Goal: Information Seeking & Learning: Compare options

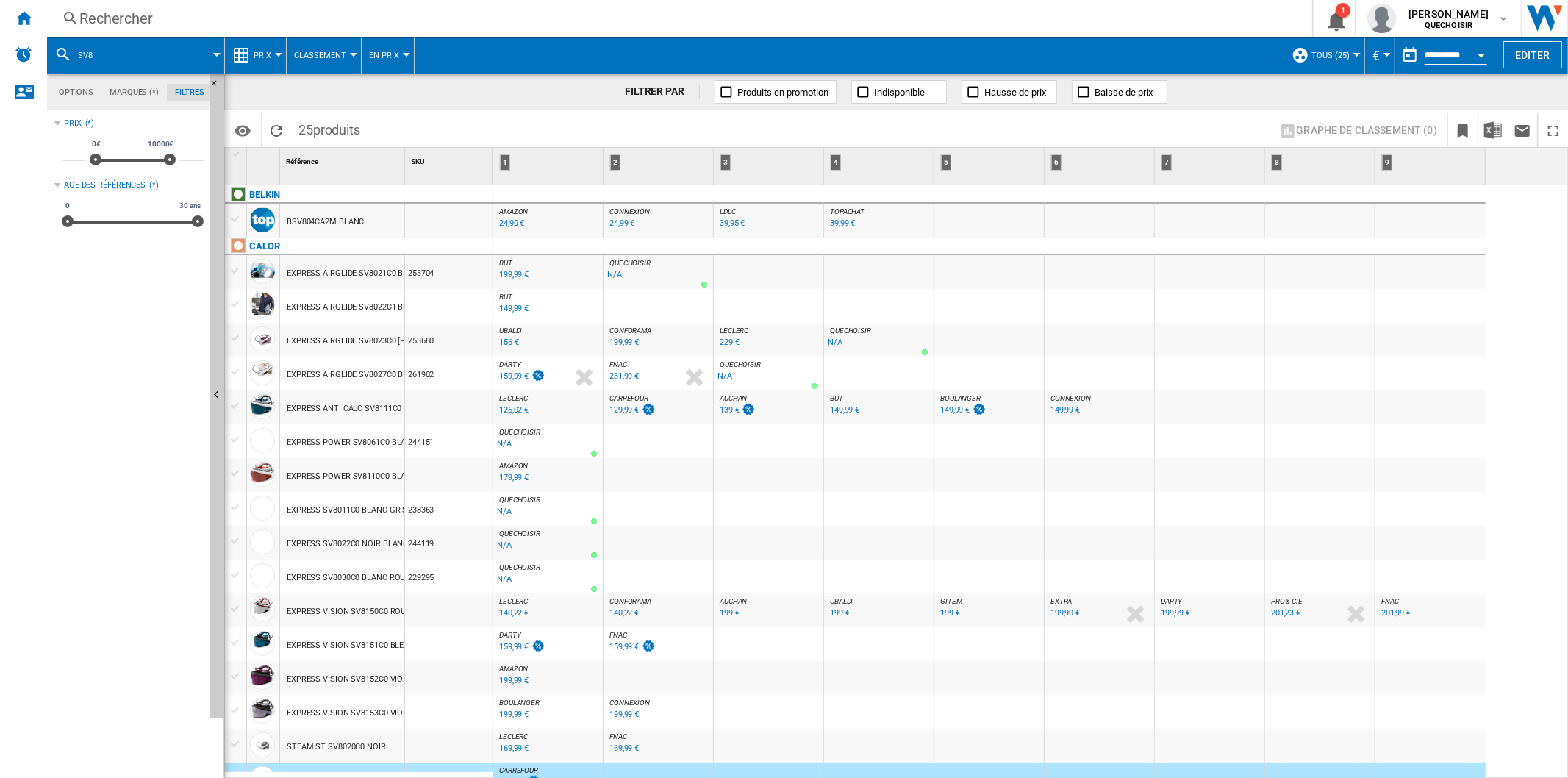
click at [245, 16] on div "Rechercher" at bounding box center [676, 18] width 1194 height 21
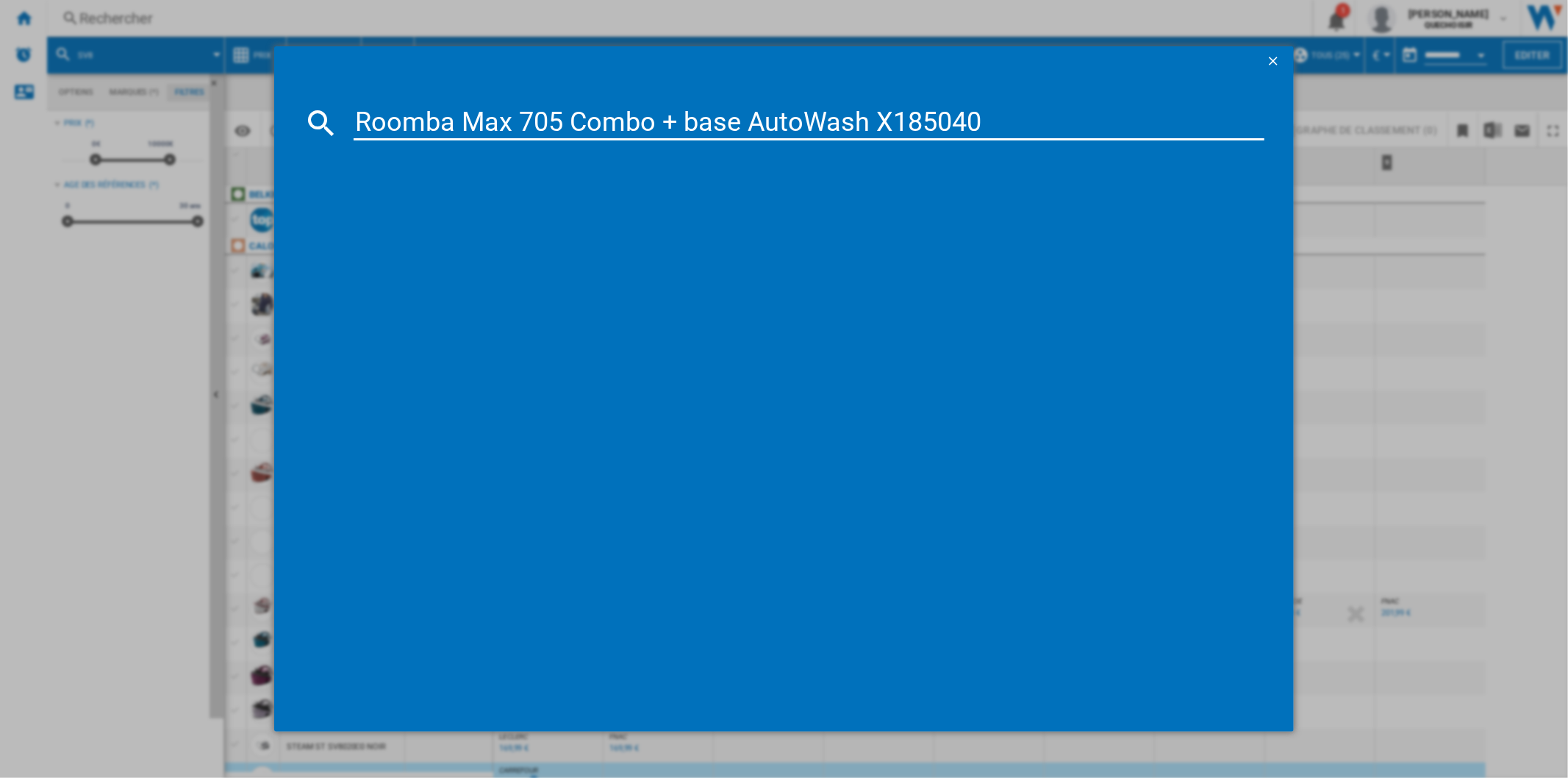
drag, startPoint x: 570, startPoint y: 123, endPoint x: 1162, endPoint y: 111, distance: 592.1
click at [1162, 112] on input "Roomba Max 705 Combo + base AutoWash X185040" at bounding box center [809, 123] width 910 height 36
type input "Roomba Max 705"
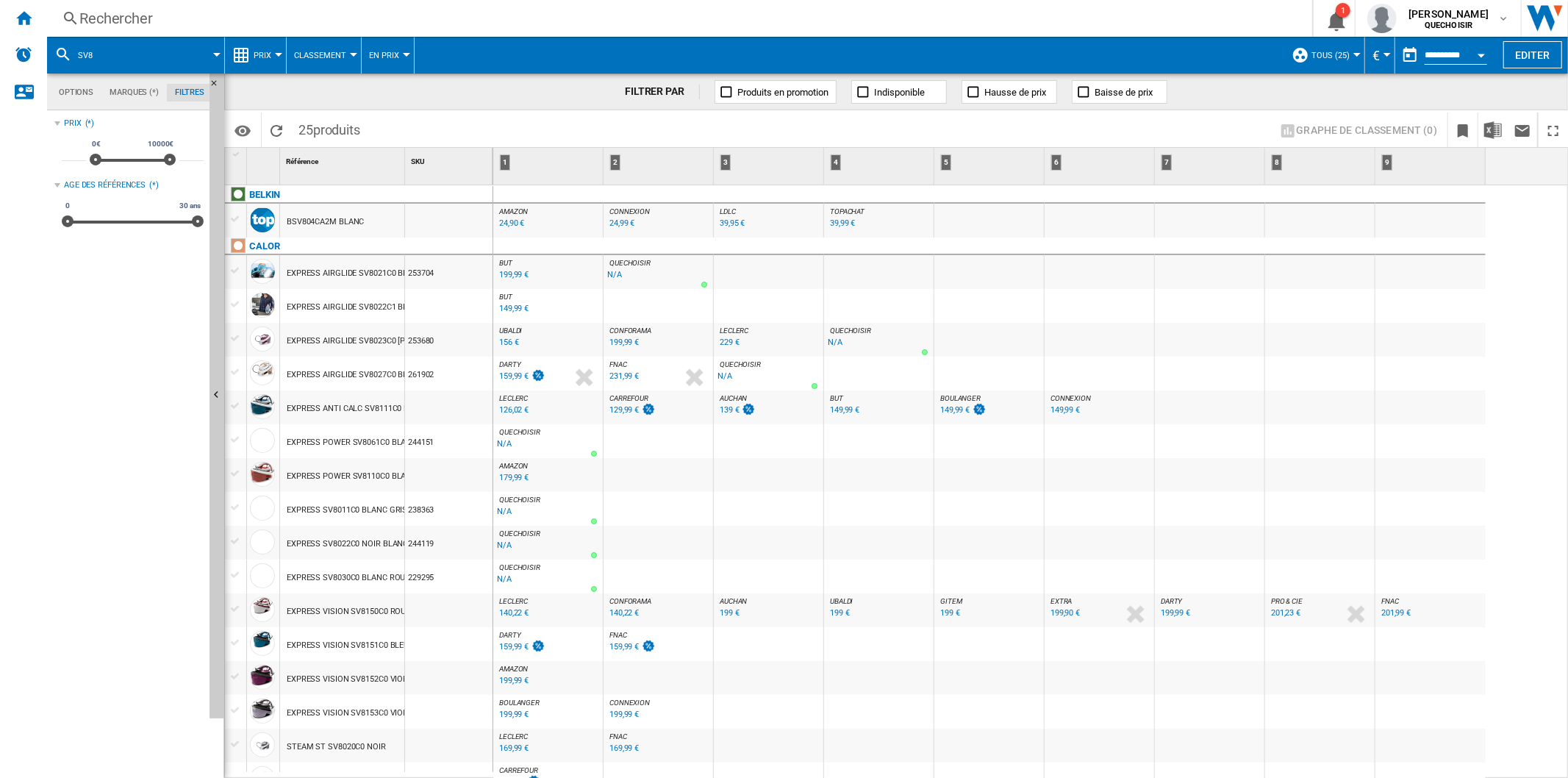
click at [206, 17] on div "Rechercher" at bounding box center [676, 18] width 1194 height 21
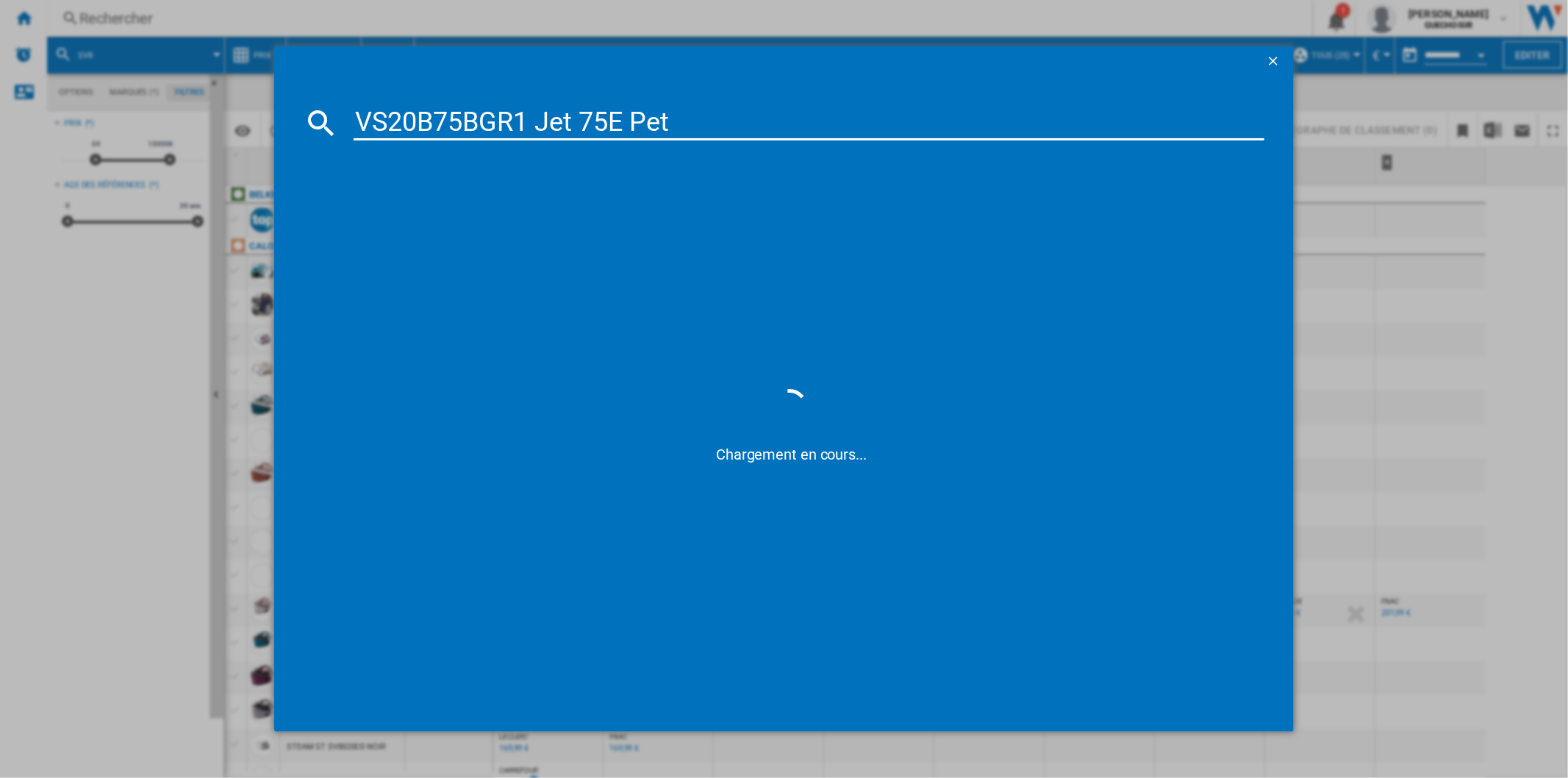
drag, startPoint x: 659, startPoint y: 129, endPoint x: 1224, endPoint y: 122, distance: 565.0
click at [1207, 128] on input "VS20B75BGR1 Jet 75E Pet" at bounding box center [809, 123] width 910 height 36
type input "VS20B75BGR"
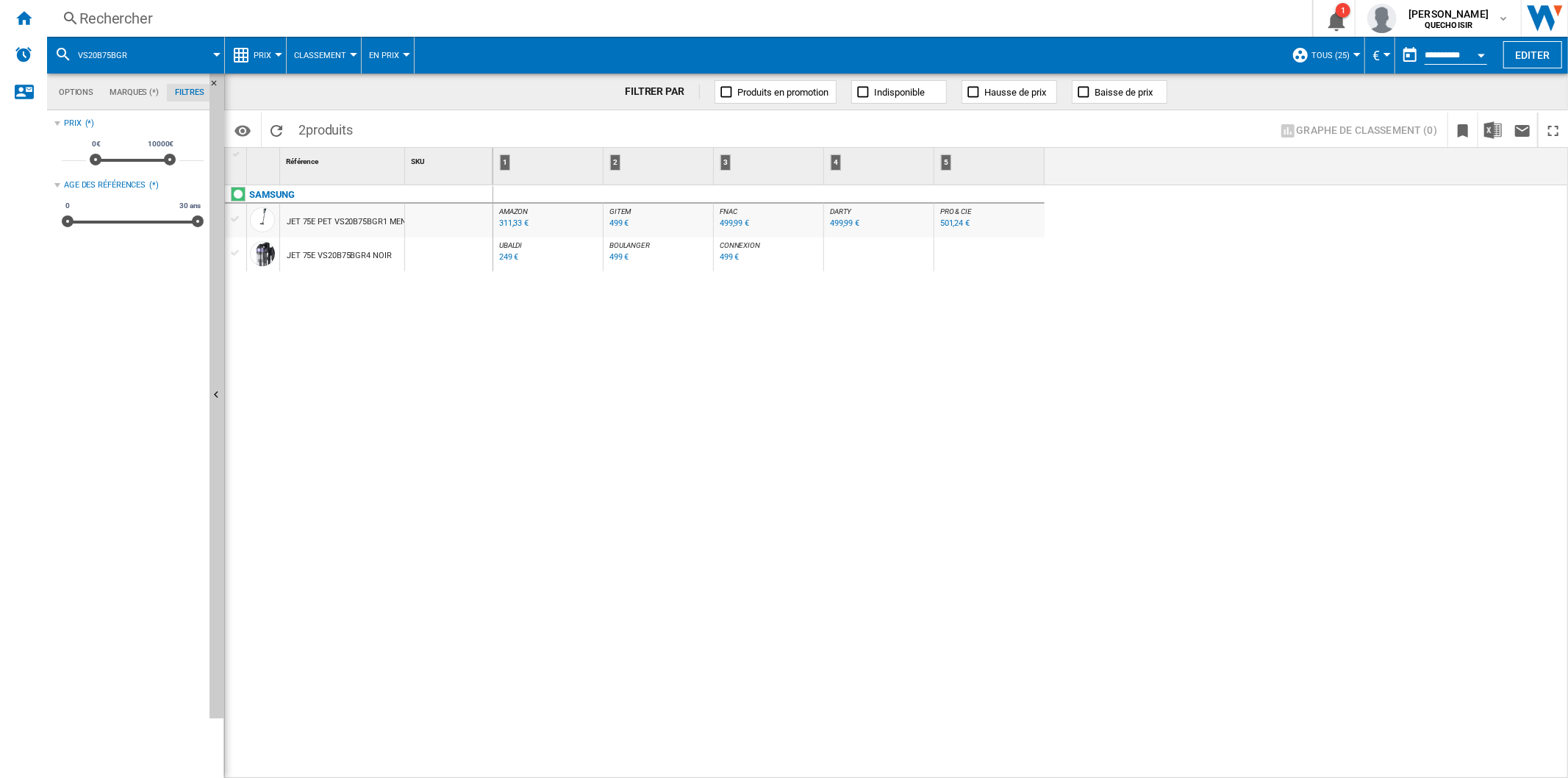
click at [505, 222] on div "311,33 €" at bounding box center [514, 223] width 29 height 9
click at [835, 224] on div "499,99 €" at bounding box center [844, 223] width 29 height 9
click at [159, 23] on div "Rechercher" at bounding box center [676, 18] width 1194 height 21
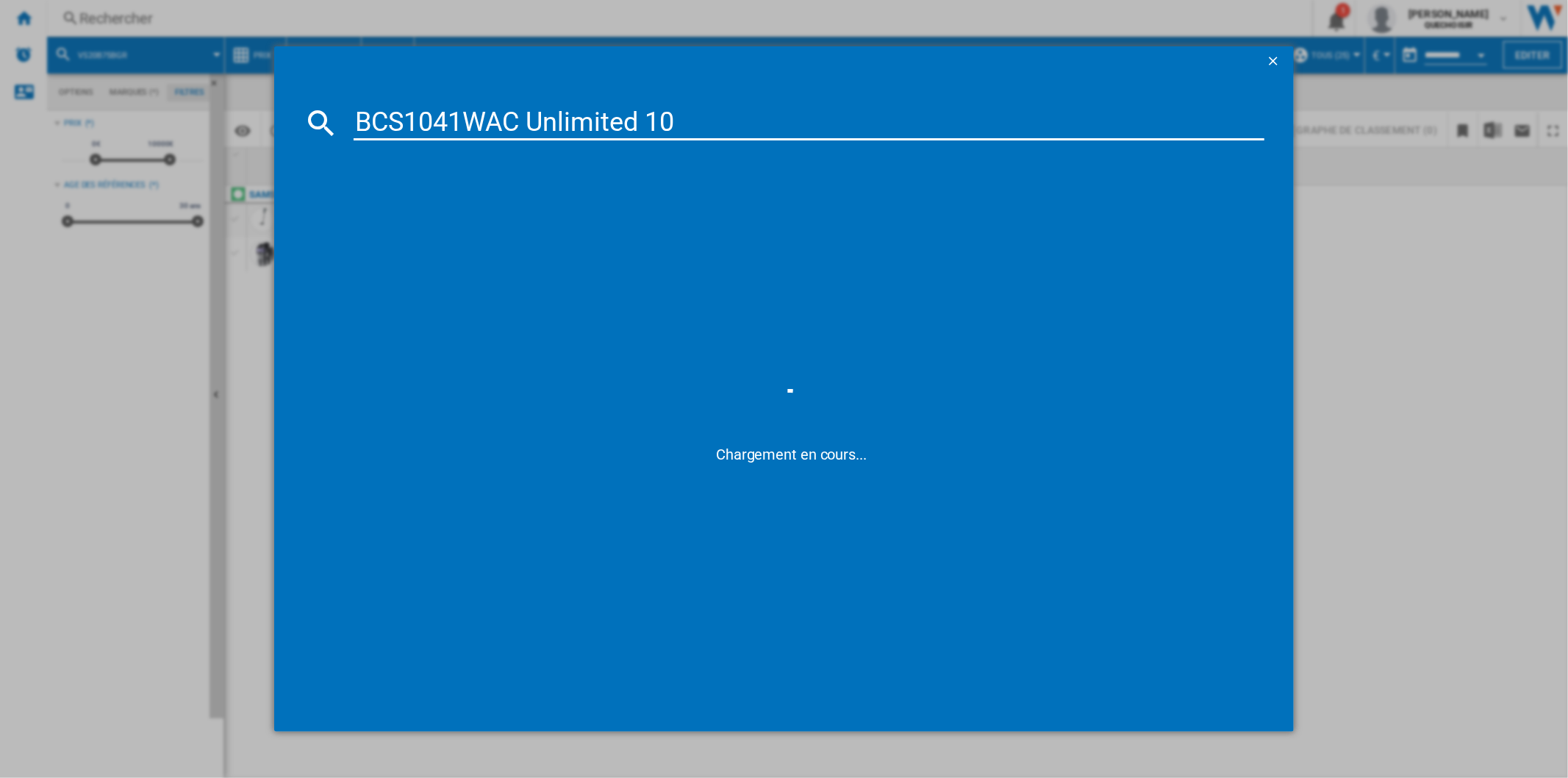
drag, startPoint x: 515, startPoint y: 124, endPoint x: 787, endPoint y: 126, distance: 272.0
click at [786, 126] on input "BCS1041WAC Unlimited 10" at bounding box center [809, 123] width 910 height 36
type input "BCS1041WAC"
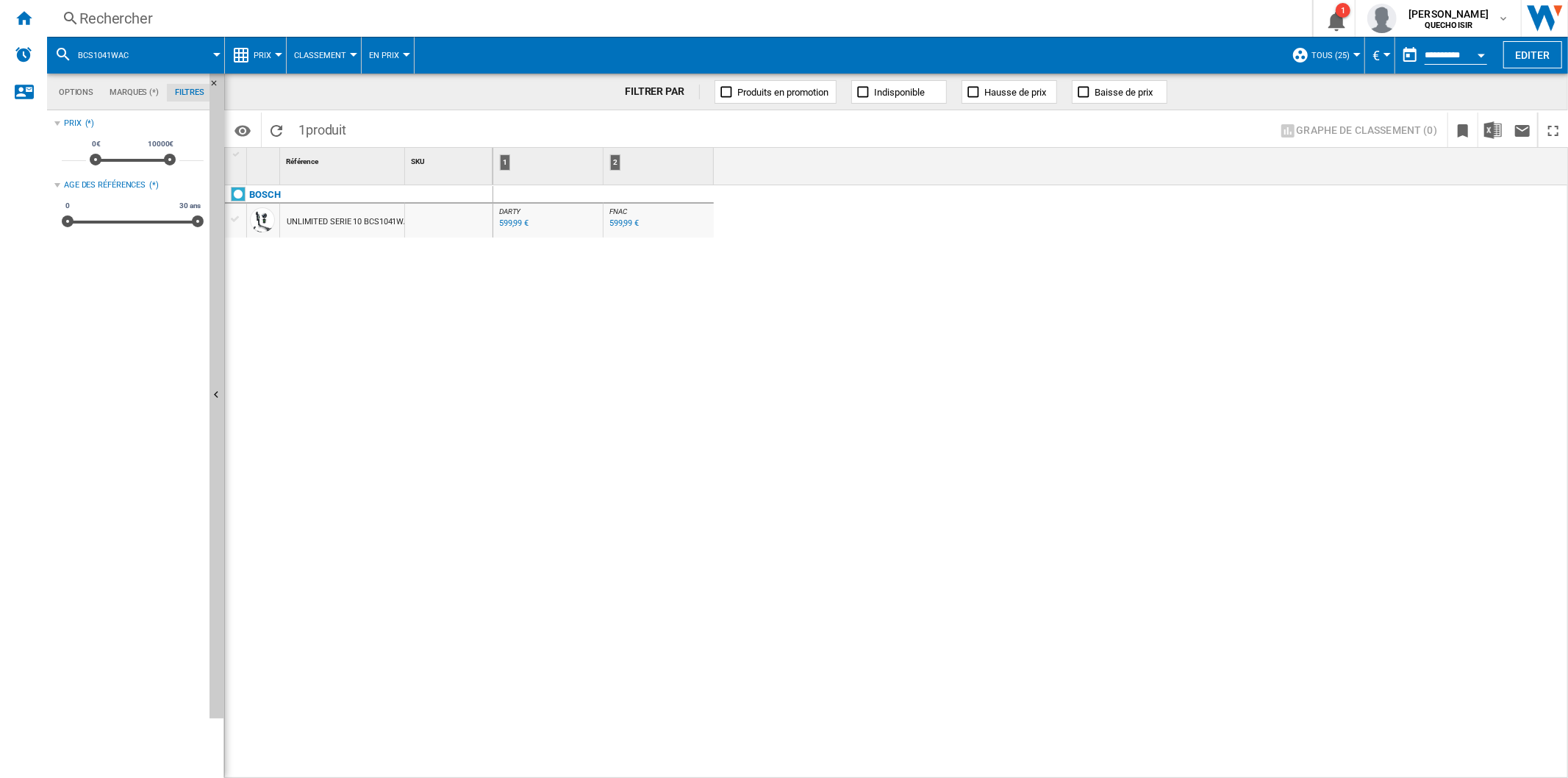
click at [501, 225] on div "599,99 €" at bounding box center [514, 223] width 29 height 9
click at [186, 12] on div "Rechercher" at bounding box center [676, 18] width 1194 height 21
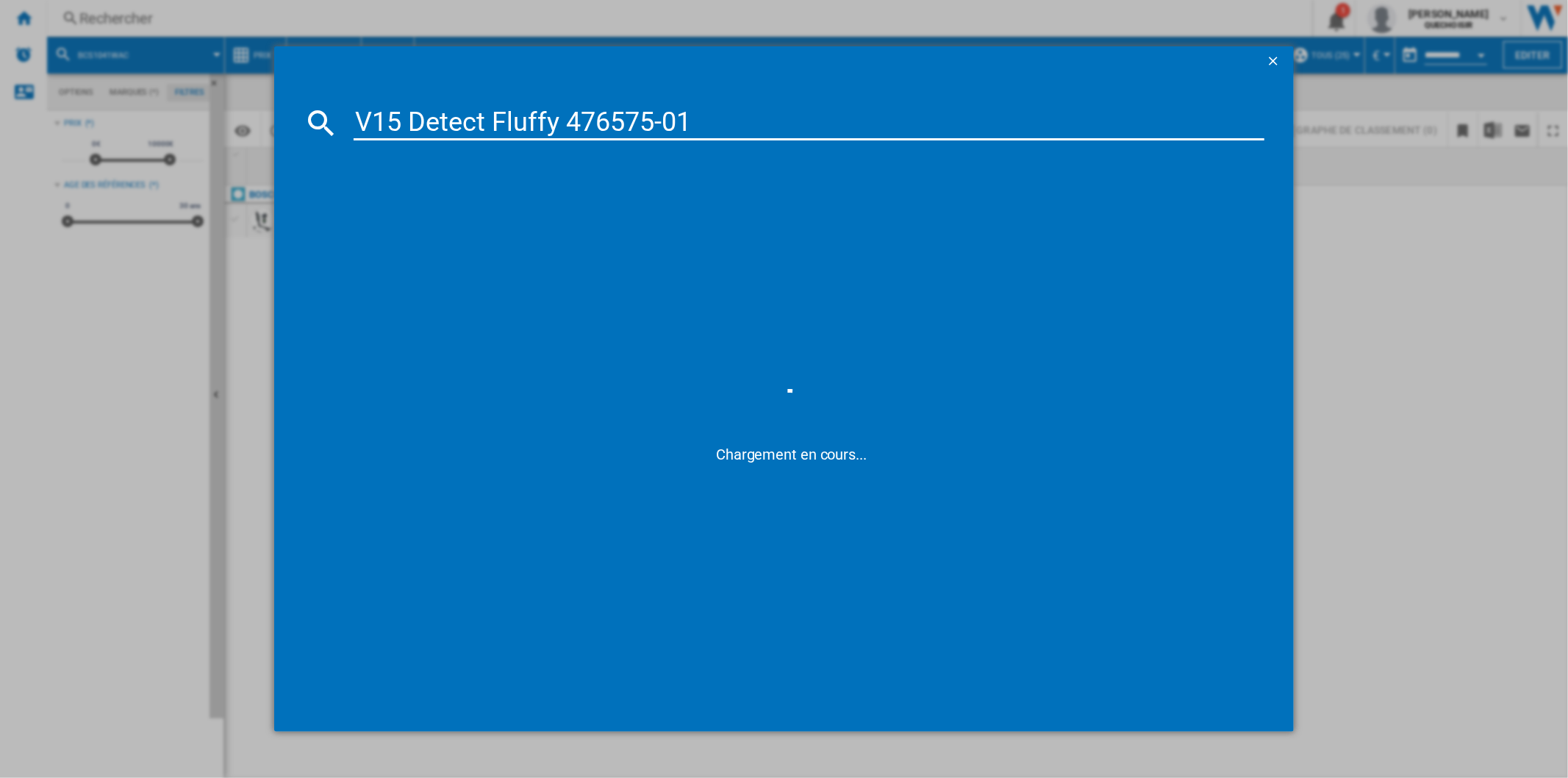
drag, startPoint x: 561, startPoint y: 123, endPoint x: 930, endPoint y: 123, distance: 369.0
click at [929, 124] on input "V15 Detect Fluffy 476575-01" at bounding box center [809, 123] width 910 height 36
type input "V15 Detect Fluffy"
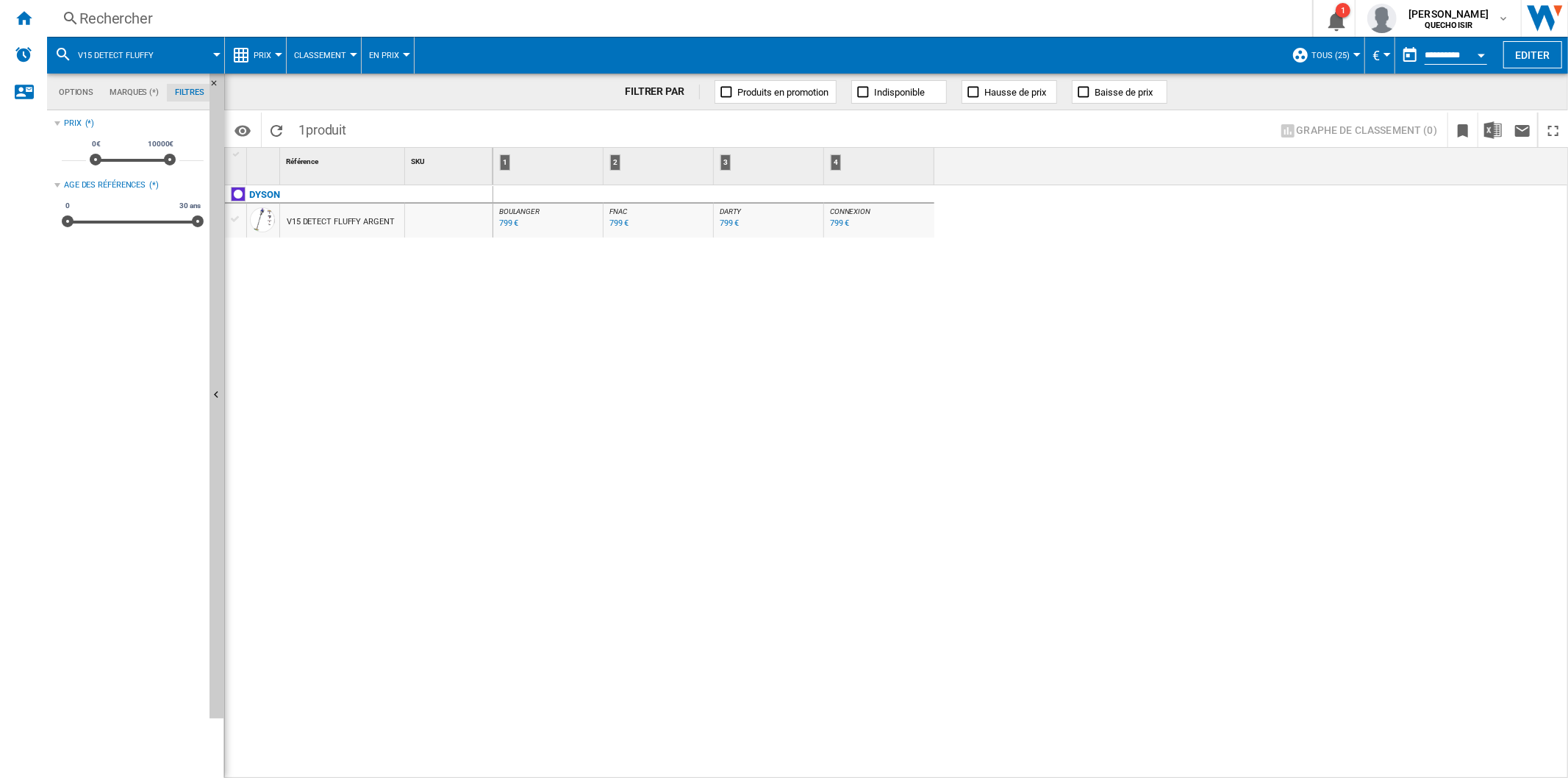
click at [724, 223] on div "799 €" at bounding box center [730, 223] width 20 height 9
click at [501, 223] on div "799 €" at bounding box center [509, 223] width 20 height 9
click at [210, 19] on div "Rechercher" at bounding box center [676, 18] width 1194 height 21
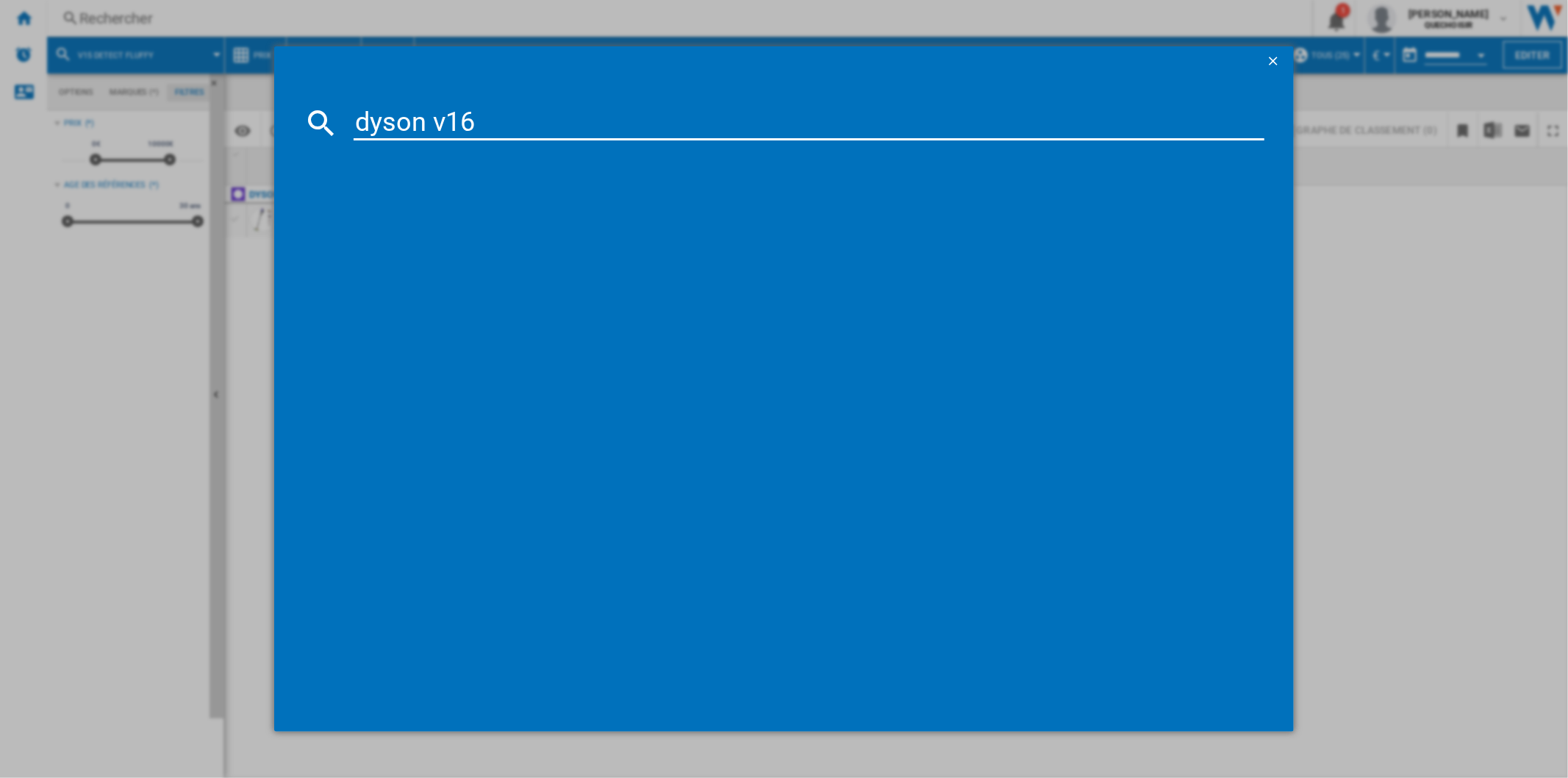
type input "dyson v16"
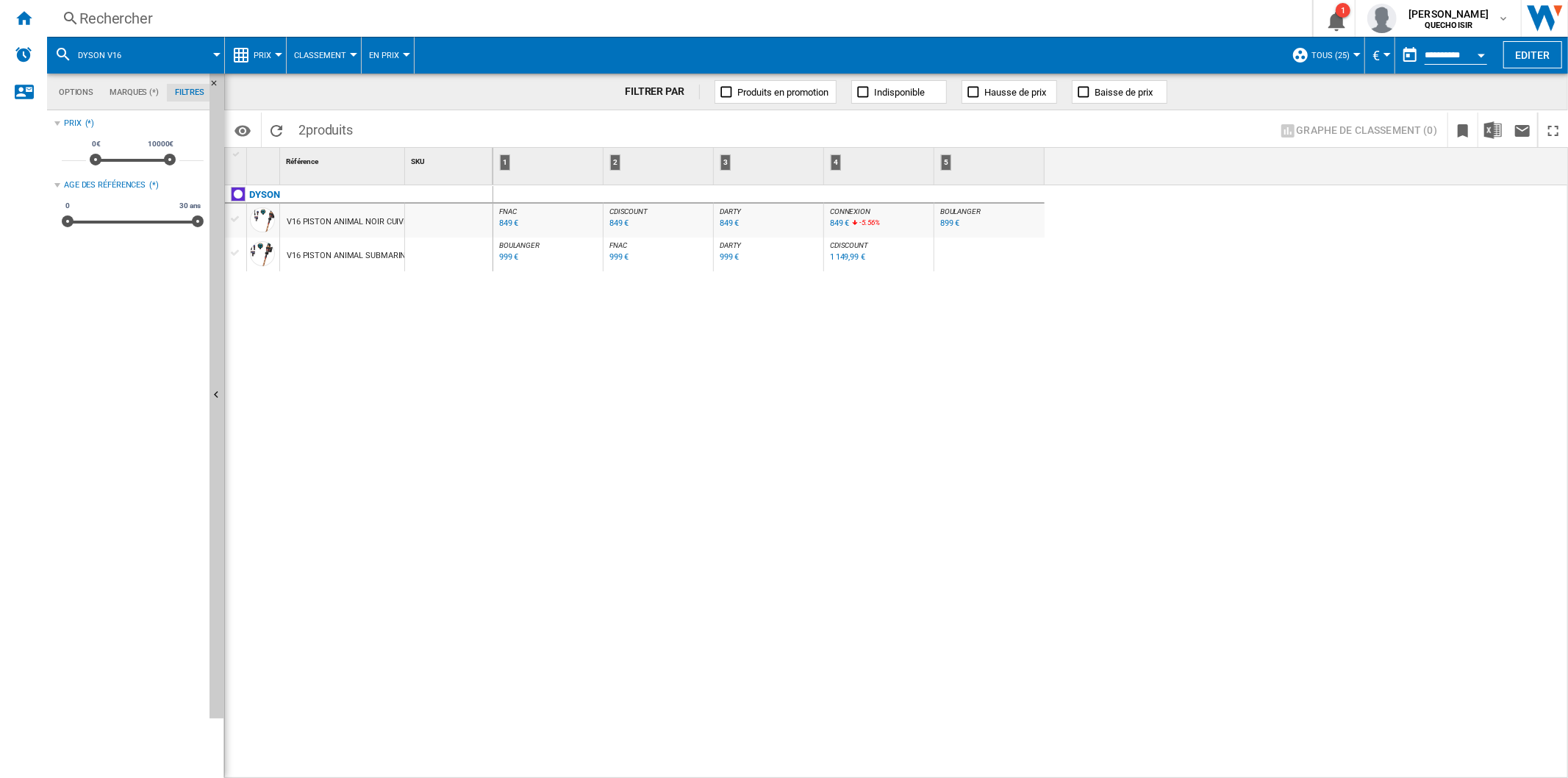
click at [510, 257] on div "999 €" at bounding box center [509, 257] width 20 height 9
click at [729, 255] on div "999 €" at bounding box center [730, 257] width 20 height 9
